Goal: Task Accomplishment & Management: Complete application form

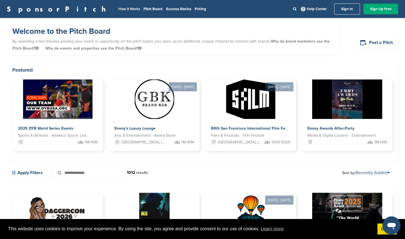
click at [118, 8] on link "How It Works" at bounding box center [129, 9] width 22 height 5
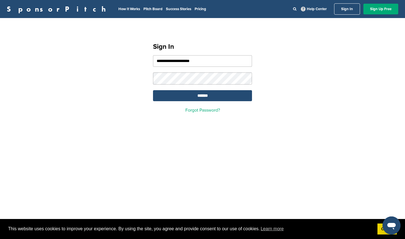
type input "**********"
click at [220, 92] on input "*******" at bounding box center [202, 95] width 99 height 11
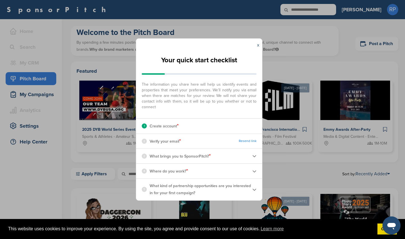
click at [168, 139] on p "Verify your email *" at bounding box center [165, 140] width 31 height 7
click at [249, 141] on link "Resend link" at bounding box center [248, 141] width 18 height 4
click at [253, 157] on img at bounding box center [254, 156] width 4 height 4
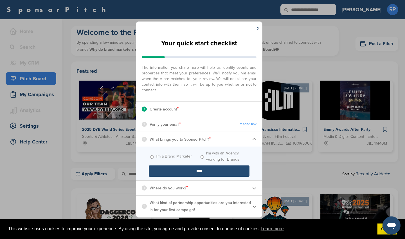
click at [255, 187] on img at bounding box center [254, 188] width 4 height 4
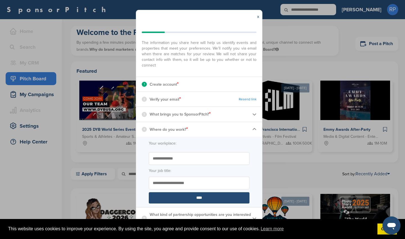
scroll to position [13, 0]
type input "**********"
type input "***"
click at [182, 214] on p "What kind of partnership opportunities are you interested in for your first cam…" at bounding box center [201, 218] width 103 height 14
click at [254, 216] on img at bounding box center [254, 218] width 4 height 4
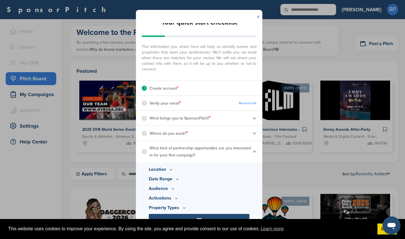
scroll to position [9, 0]
click at [173, 188] on icon at bounding box center [173, 188] width 5 height 5
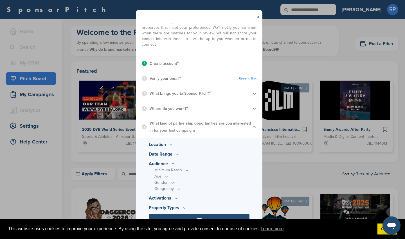
scroll to position [34, 0]
click at [187, 170] on icon at bounding box center [187, 170] width 5 height 5
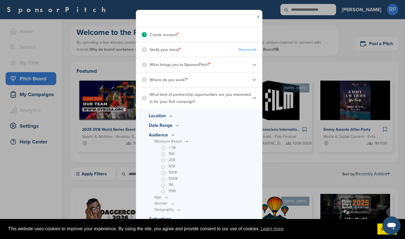
scroll to position [64, 0]
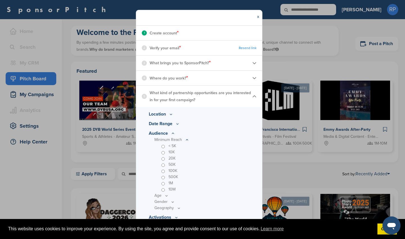
click at [167, 195] on icon at bounding box center [166, 195] width 5 height 5
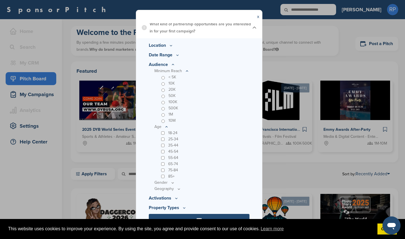
scroll to position [133, 0]
click at [173, 182] on icon at bounding box center [172, 182] width 5 height 5
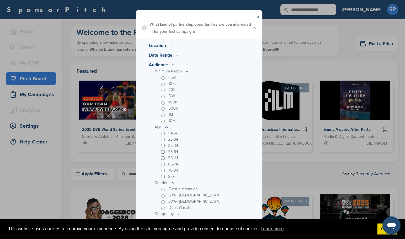
click at [163, 187] on div "Even distribution" at bounding box center [204, 189] width 89 height 6
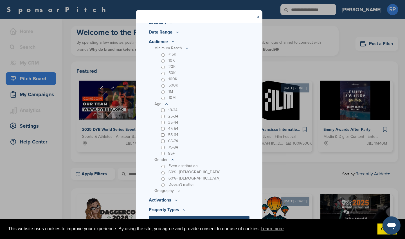
scroll to position [158, 0]
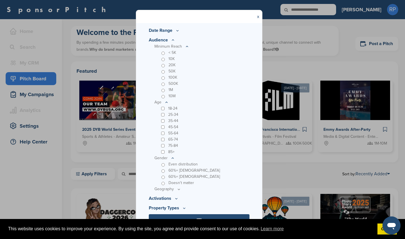
click at [179, 188] on icon at bounding box center [179, 189] width 5 height 5
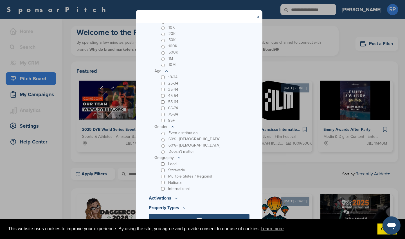
scroll to position [188, 0]
click at [177, 197] on icon at bounding box center [176, 198] width 5 height 5
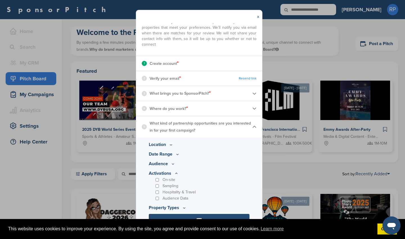
click at [157, 23] on div "x" at bounding box center [199, 16] width 126 height 13
click at [178, 214] on input "****" at bounding box center [199, 219] width 101 height 11
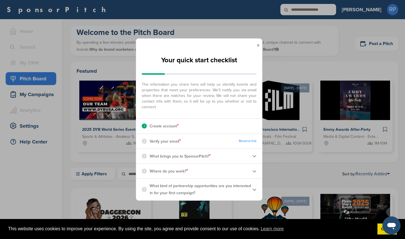
click at [239, 30] on div "x Your quick start checklist The information you share here will help us identi…" at bounding box center [202, 119] width 405 height 239
click at [258, 46] on link "x" at bounding box center [258, 45] width 2 height 6
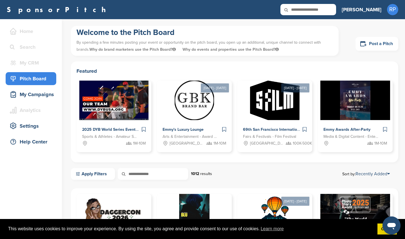
click at [378, 44] on link "Post a Pitch" at bounding box center [377, 44] width 43 height 14
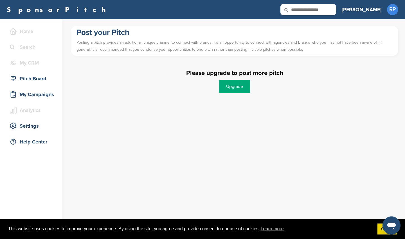
click at [234, 86] on link "Upgrade" at bounding box center [234, 86] width 31 height 13
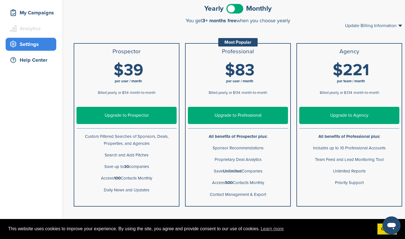
scroll to position [82, 0]
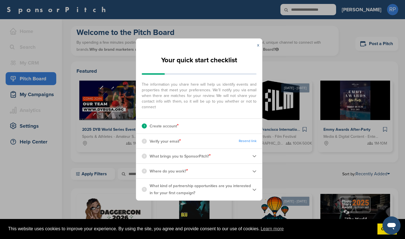
click at [258, 45] on link "x" at bounding box center [258, 45] width 2 height 6
